Goal: Transaction & Acquisition: Purchase product/service

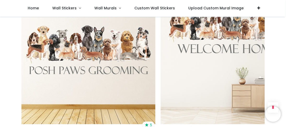
scroll to position [556, 0]
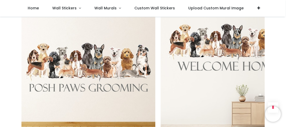
click at [100, 74] on img at bounding box center [88, 75] width 134 height 134
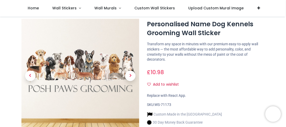
scroll to position [56, 0]
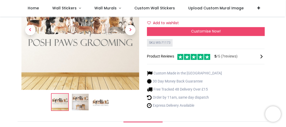
scroll to position [77, 0]
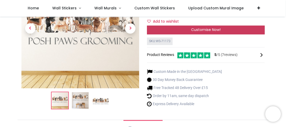
click at [195, 28] on span "Customise Now!" at bounding box center [206, 29] width 30 height 5
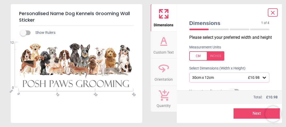
click at [169, 44] on icon at bounding box center [163, 41] width 13 height 13
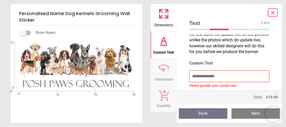
scroll to position [16, 0]
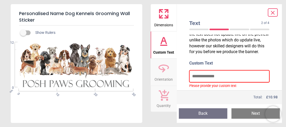
click at [217, 76] on input "text" at bounding box center [229, 77] width 80 height 12
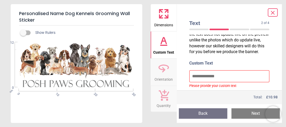
click at [170, 51] on span "Custom Text" at bounding box center [163, 52] width 21 height 8
click at [169, 72] on icon at bounding box center [163, 68] width 13 height 13
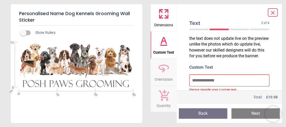
scroll to position [0, 0]
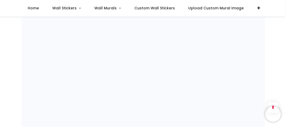
scroll to position [364, 0]
